Goal: Navigation & Orientation: Find specific page/section

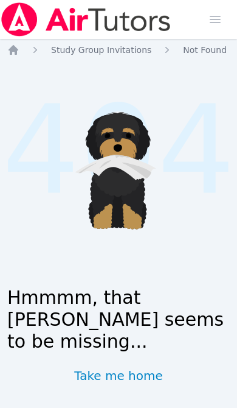
click at [17, 49] on icon "Breadcrumb" at bounding box center [14, 50] width 10 height 10
click at [17, 46] on icon "Breadcrumb" at bounding box center [13, 50] width 12 height 12
